Goal: Task Accomplishment & Management: Manage account settings

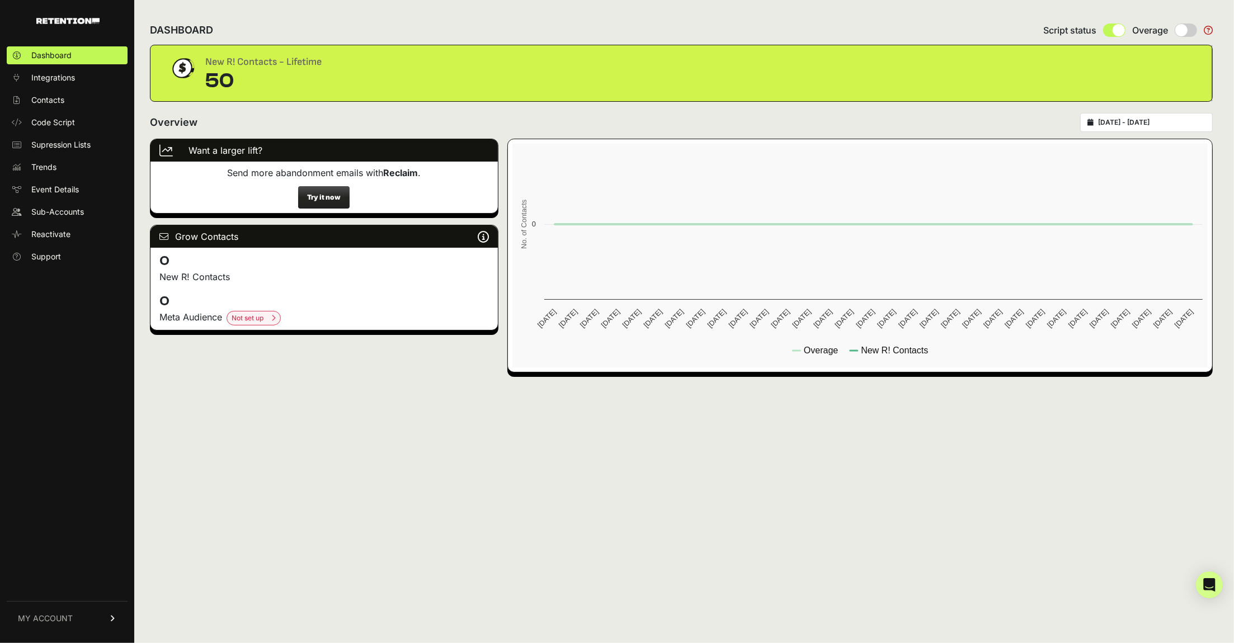
click at [68, 619] on span "MY ACCOUNT" at bounding box center [45, 618] width 55 height 11
click at [74, 211] on span "Sub-Accounts" at bounding box center [57, 211] width 53 height 11
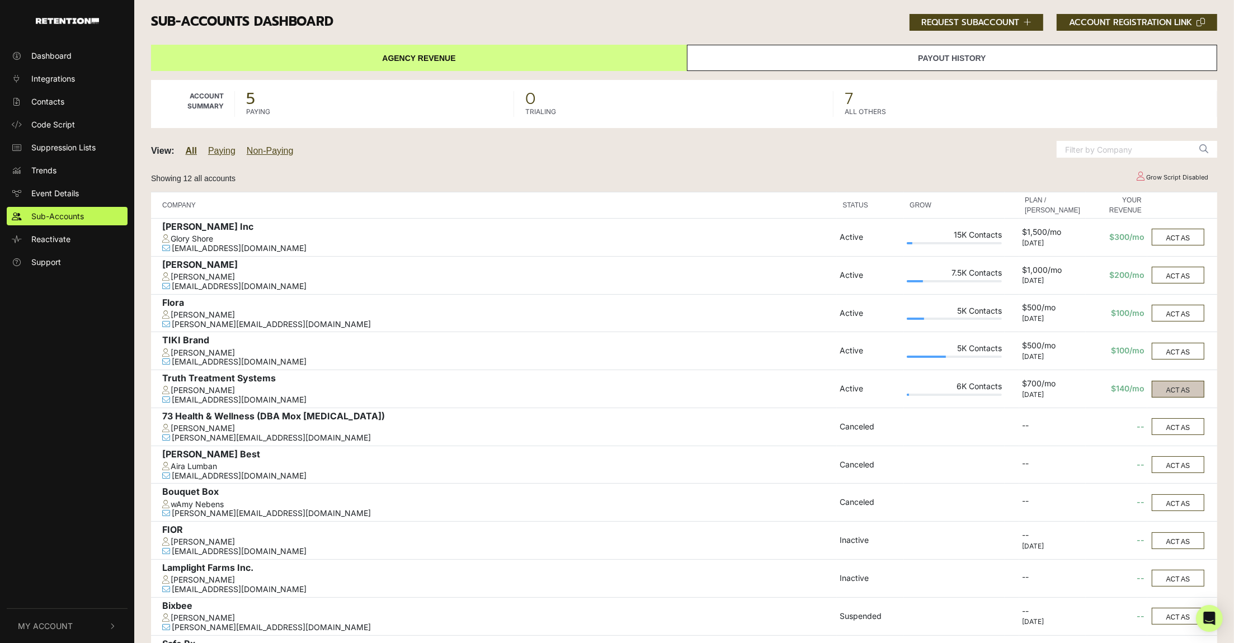
click at [1174, 384] on button "ACT AS" at bounding box center [1178, 389] width 53 height 17
